Goal: Task Accomplishment & Management: Use online tool/utility

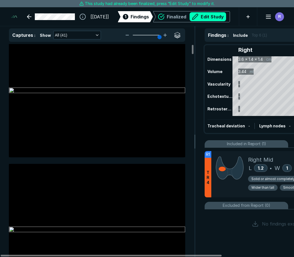
scroll to position [28, 0]
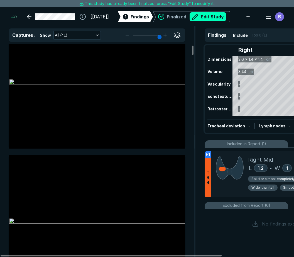
click at [231, 98] on div "Right Isthmus Left Dimensions 3.6 x 1.4 x 1.4 cm 0.2 cm 3.5 x 1.2 x 1.1 cm Volu…" at bounding box center [292, 89] width 175 height 87
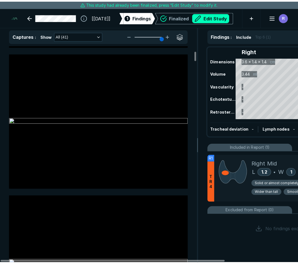
scroll to position [139, 0]
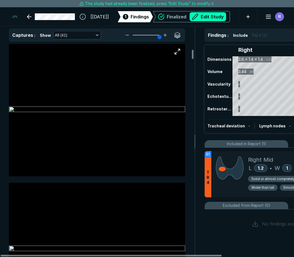
click at [132, 113] on img at bounding box center [97, 109] width 176 height 7
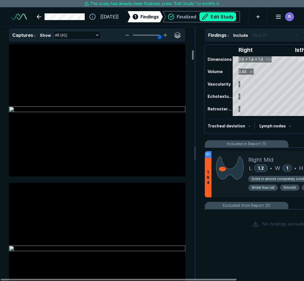
scroll to position [0, 0]
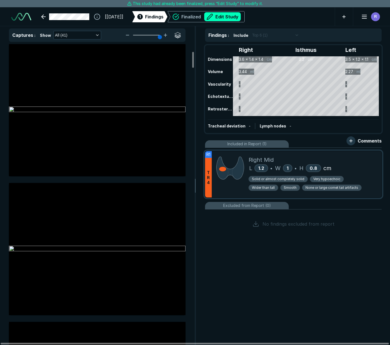
click at [294, 179] on div "Very hypoechoic" at bounding box center [327, 179] width 34 height 6
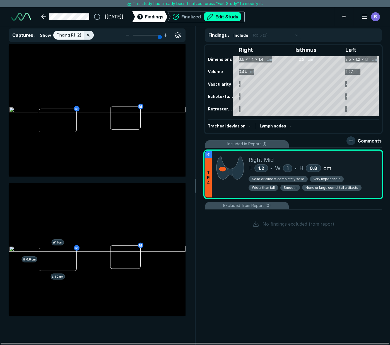
click at [294, 178] on span "Very hypoechoic" at bounding box center [326, 178] width 27 height 5
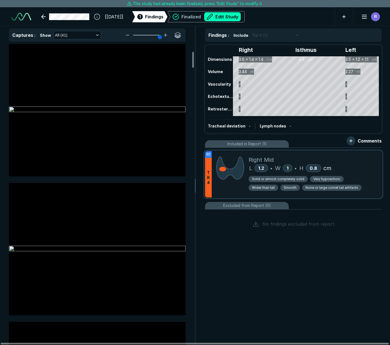
drag, startPoint x: 330, startPoint y: 178, endPoint x: 321, endPoint y: 178, distance: 8.6
click at [294, 178] on span "Very hypoechoic" at bounding box center [326, 178] width 27 height 5
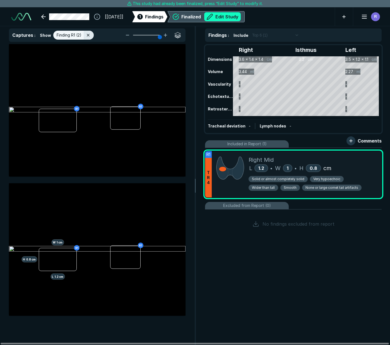
click at [235, 16] on button "Edit Study" at bounding box center [222, 16] width 37 height 9
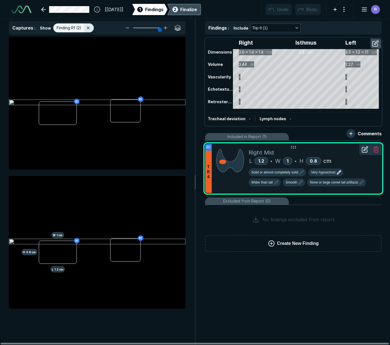
click at [294, 171] on span "Very hypoechoic" at bounding box center [323, 172] width 25 height 5
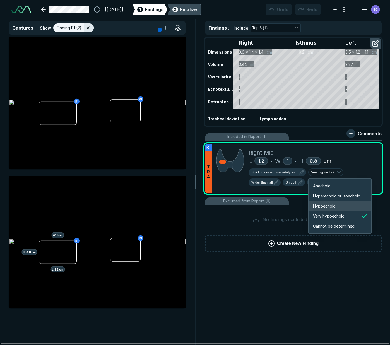
click at [294, 207] on span "Hypoechoic" at bounding box center [324, 206] width 22 height 6
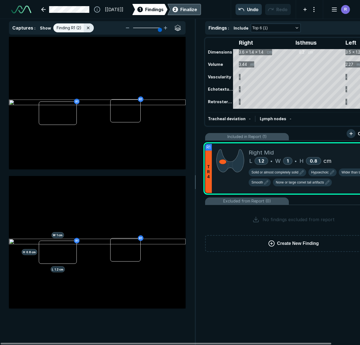
click at [238, 257] on div "Findings : Include Top 6 (1) Right Isthmus Left Dimensions 3.6 x 1.4 x 1.4 cm 0…" at bounding box center [293, 182] width 194 height 326
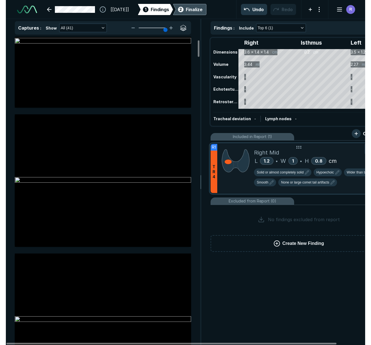
scroll to position [56, 0]
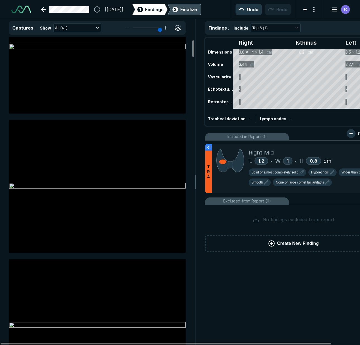
click at [235, 257] on div "Findings : Include Top 6 (1) Right Isthmus Left Dimensions 3.6 x 1.4 x 1.4 cm 0…" at bounding box center [293, 182] width 194 height 326
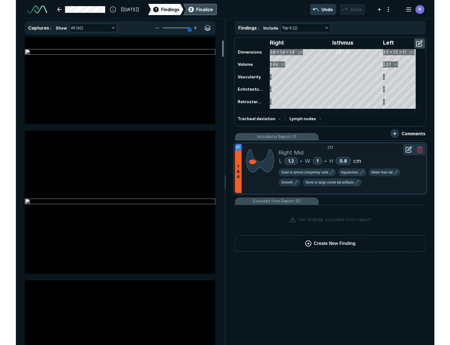
scroll to position [2042, 1602]
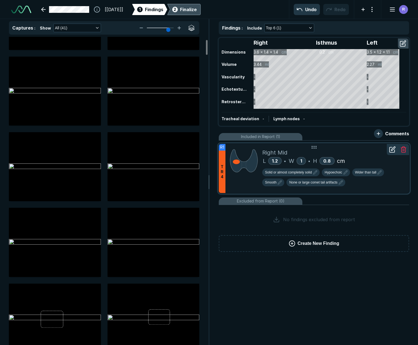
type input "5"
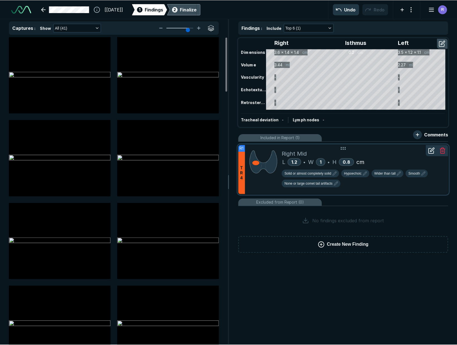
scroll to position [1710, 1652]
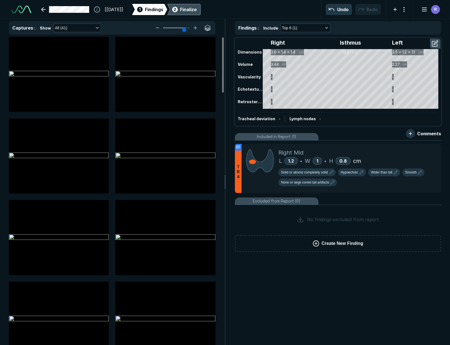
click at [193, 9] on div "2 Finalize" at bounding box center [184, 9] width 26 height 11
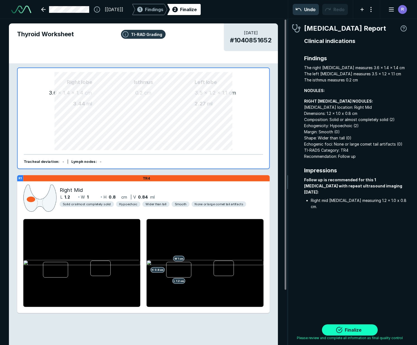
click at [294, 257] on button "Finalize" at bounding box center [350, 329] width 56 height 11
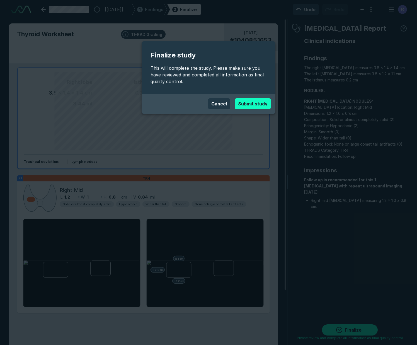
click at [254, 106] on button "Submit study" at bounding box center [253, 103] width 36 height 11
